Goal: Information Seeking & Learning: Learn about a topic

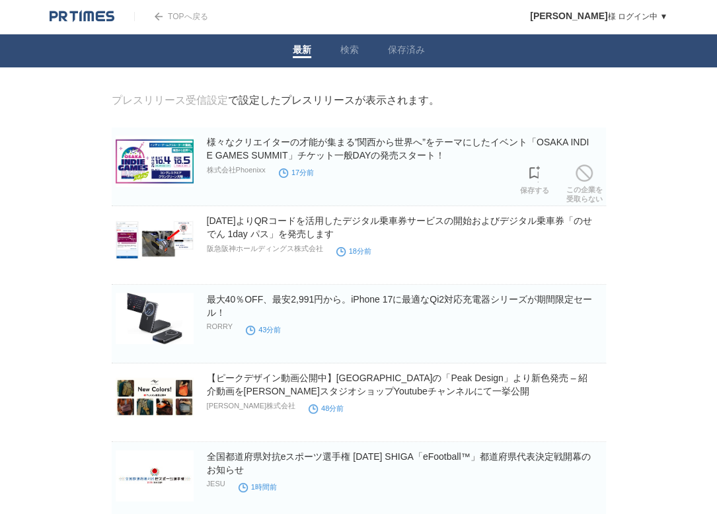
click at [280, 152] on h2 "様々なクリエイターの才能が集まる”関西から世界へ”をテーマにしたイベント「OSAKA INDIE GAMES SUMMIT」チケット一般DAYの発売スタート！" at bounding box center [405, 149] width 397 height 26
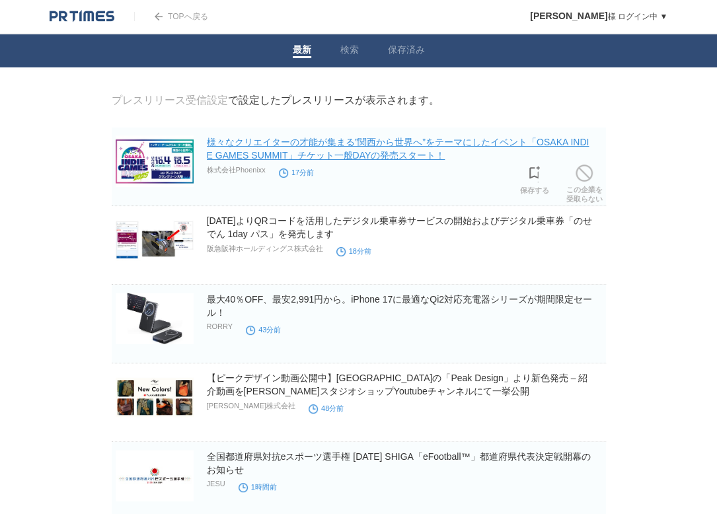
click at [283, 144] on link "様々なクリエイターの才能が集まる”関西から世界へ”をテーマにしたイベント「OSAKA INDIE GAMES SUMMIT」チケット一般DAYの発売スタート！" at bounding box center [398, 149] width 383 height 24
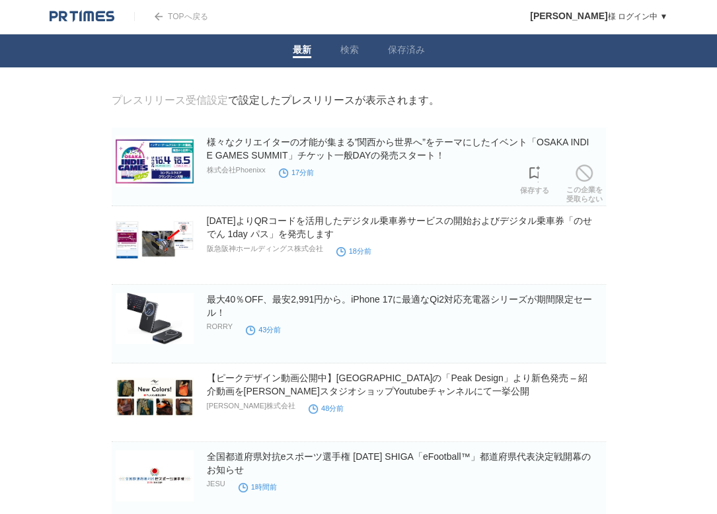
click at [381, 151] on h2 "様々なクリエイターの才能が集まる”関西から世界へ”をテーマにしたイベント「OSAKA INDIE GAMES SUMMIT」チケット一般DAYの発売スタート！" at bounding box center [405, 149] width 397 height 26
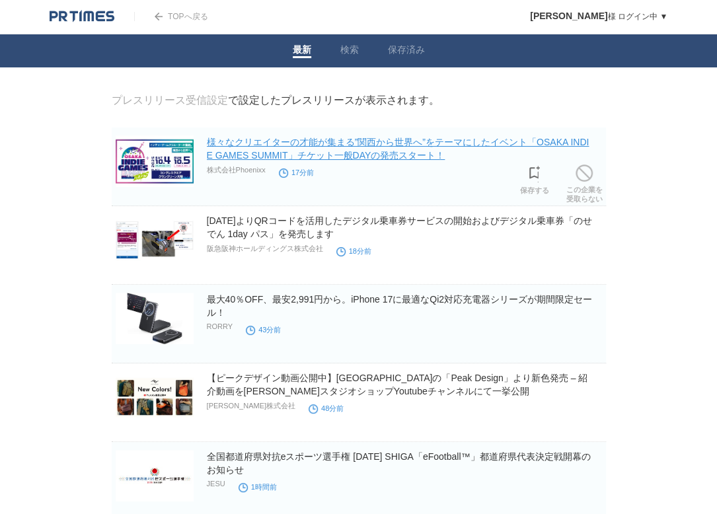
click at [328, 140] on link "様々なクリエイターの才能が集まる”関西から世界へ”をテーマにしたイベント「OSAKA INDIE GAMES SUMMIT」チケット一般DAYの発売スタート！" at bounding box center [398, 149] width 383 height 24
